Goal: Task Accomplishment & Management: Use online tool/utility

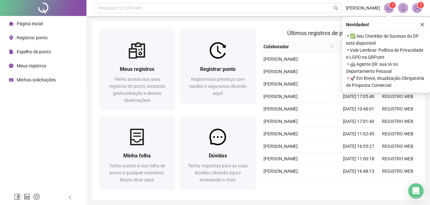
click at [421, 28] on button "button" at bounding box center [422, 25] width 8 height 8
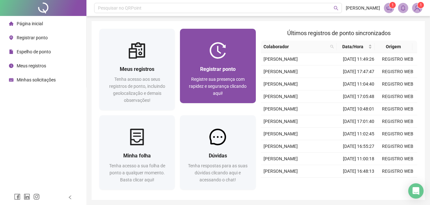
click at [194, 55] on div at bounding box center [218, 50] width 76 height 17
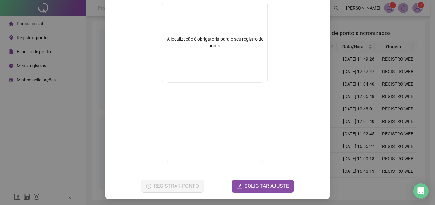
scroll to position [103, 0]
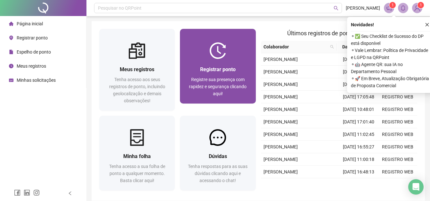
click at [198, 71] on div "Registrar ponto" at bounding box center [218, 69] width 60 height 8
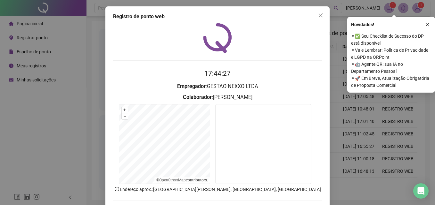
scroll to position [31, 0]
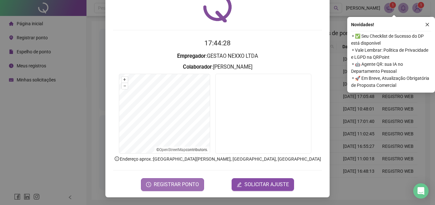
click at [190, 180] on button "REGISTRAR PONTO" at bounding box center [172, 185] width 63 height 13
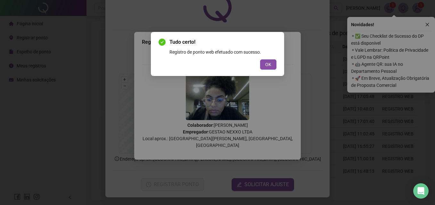
click at [270, 63] on span "OK" at bounding box center [268, 64] width 6 height 7
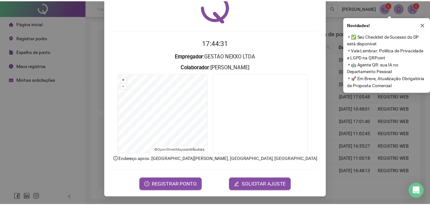
scroll to position [0, 0]
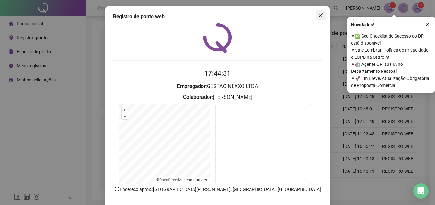
click at [318, 17] on icon "close" at bounding box center [320, 15] width 5 height 5
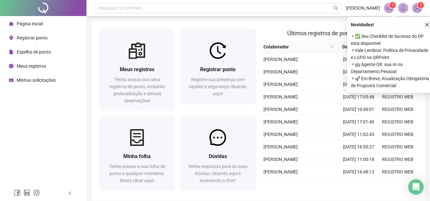
click at [426, 24] on icon "close" at bounding box center [427, 24] width 4 height 4
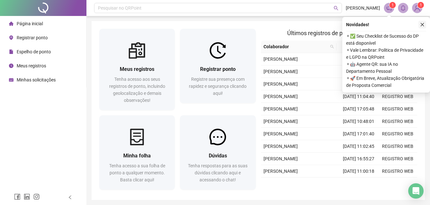
click at [423, 24] on icon "close" at bounding box center [422, 24] width 4 height 4
